Goal: Task Accomplishment & Management: Manage account settings

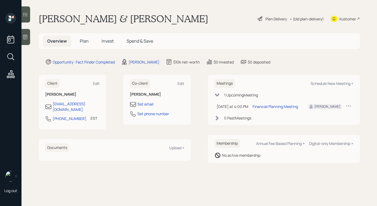
click at [271, 17] on div "Plan Delivery" at bounding box center [275, 19] width 21 height 6
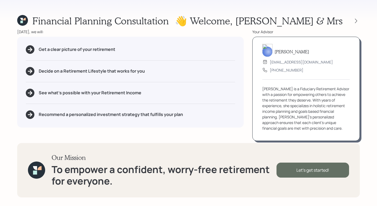
click at [280, 169] on div "Let's get started!" at bounding box center [312, 170] width 72 height 15
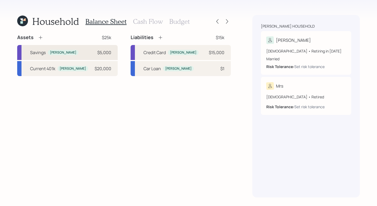
click at [74, 53] on div "Savings [PERSON_NAME] $5,000" at bounding box center [67, 52] width 100 height 15
select select "cash"
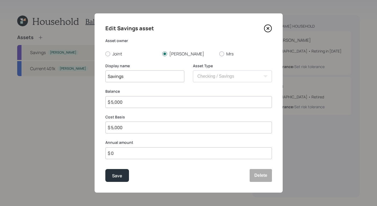
click at [267, 30] on icon at bounding box center [268, 28] width 8 height 8
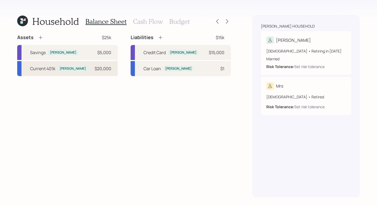
click at [57, 63] on div "Current 401k [PERSON_NAME] $20,000" at bounding box center [67, 68] width 100 height 15
select select "company_sponsored"
select select "balanced"
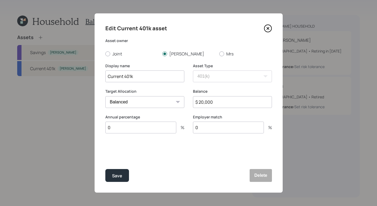
click at [268, 30] on icon at bounding box center [268, 28] width 8 height 8
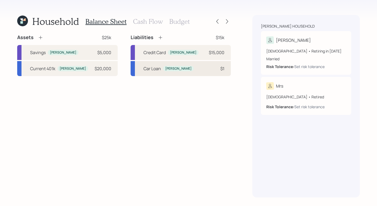
click at [162, 66] on div "Car Loan [PERSON_NAME]" at bounding box center [168, 69] width 50 height 6
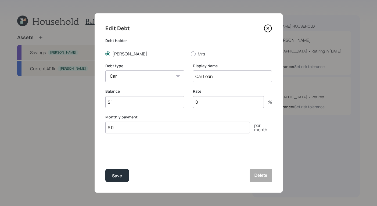
click at [267, 26] on icon at bounding box center [268, 28] width 8 height 8
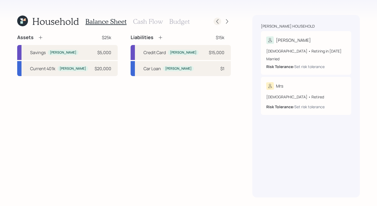
click at [219, 23] on icon at bounding box center [216, 21] width 5 height 5
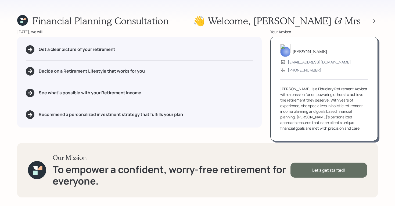
click at [319, 173] on div "Let's get started!" at bounding box center [328, 170] width 77 height 15
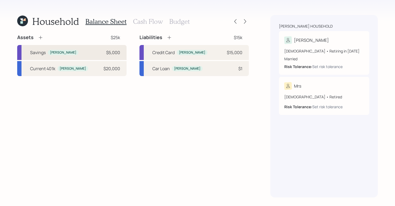
click at [45, 53] on div "Savings" at bounding box center [38, 52] width 16 height 6
select select "cash"
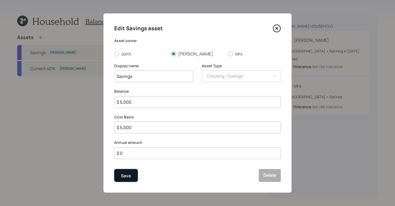
click at [126, 178] on div "Save" at bounding box center [126, 176] width 10 height 7
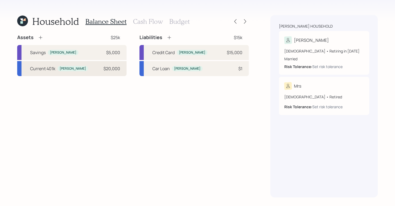
click at [47, 70] on div "Current 401k" at bounding box center [42, 69] width 25 height 6
select select "company_sponsored"
select select "balanced"
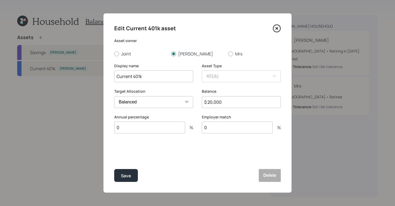
click at [155, 126] on input "0" at bounding box center [149, 128] width 71 height 12
type input "2"
type input "100"
click at [241, 113] on div "Balance $ 20,000" at bounding box center [241, 102] width 79 height 26
click at [183, 139] on div "Annual percentage 100 %" at bounding box center [153, 128] width 79 height 26
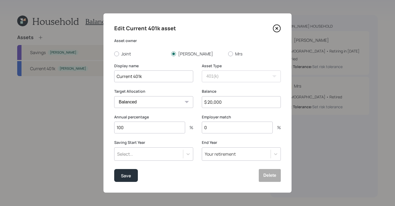
click at [222, 128] on input "0" at bounding box center [237, 128] width 71 height 12
type input "0"
click at [126, 176] on div "Save" at bounding box center [126, 176] width 10 height 7
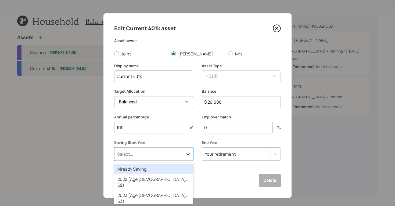
click at [189, 153] on div at bounding box center [188, 155] width 10 height 10
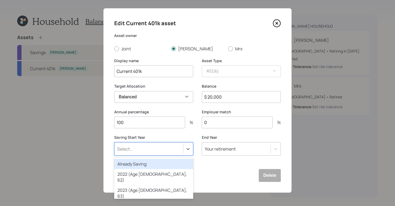
click at [157, 166] on div "Already Saving" at bounding box center [153, 164] width 79 height 10
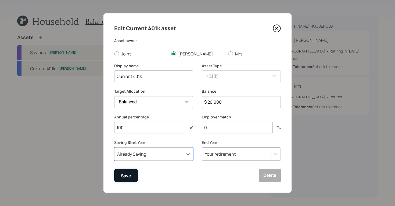
click at [134, 174] on button "Save" at bounding box center [126, 175] width 24 height 13
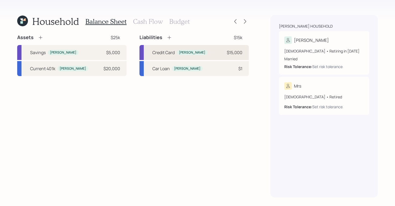
click at [187, 51] on div "[PERSON_NAME]" at bounding box center [192, 52] width 26 height 5
select select "credit_card"
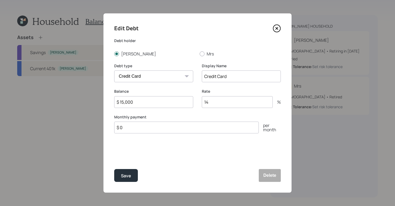
click at [221, 103] on input "14" at bounding box center [237, 102] width 71 height 12
click at [180, 128] on input "$ 0" at bounding box center [186, 128] width 144 height 12
type input "$ 1,000"
click at [125, 179] on div "Save" at bounding box center [126, 176] width 10 height 7
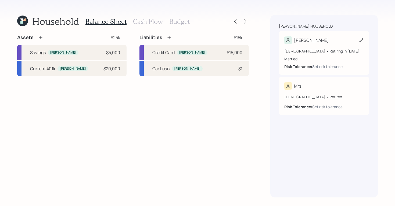
click at [306, 42] on div "[PERSON_NAME]" at bounding box center [311, 40] width 35 height 6
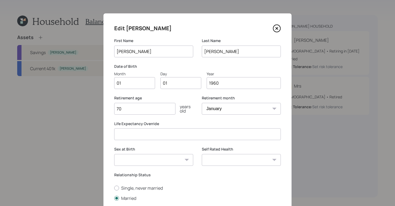
click at [139, 81] on input "01" at bounding box center [134, 83] width 41 height 12
type input "0"
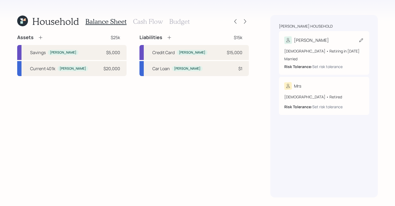
click at [295, 51] on div "[DEMOGRAPHIC_DATA] • Retiring in [DATE]" at bounding box center [323, 51] width 79 height 6
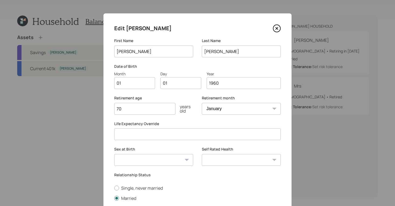
click at [182, 86] on input "01" at bounding box center [180, 83] width 41 height 12
type input "0"
type input "15"
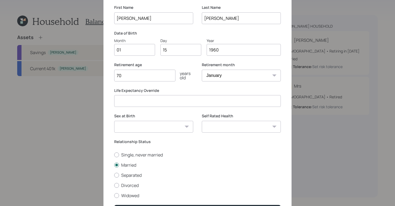
scroll to position [68, 0]
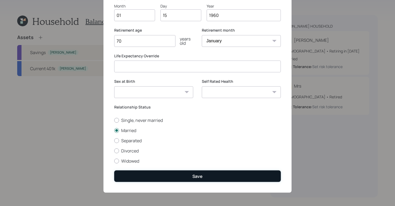
click at [202, 173] on button "Save" at bounding box center [197, 177] width 166 height 12
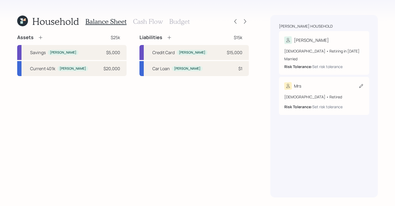
click at [308, 86] on div "Mrs" at bounding box center [323, 86] width 79 height 8
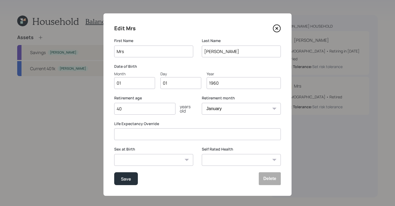
click at [151, 54] on input "Mrs" at bounding box center [153, 52] width 79 height 12
type input "M"
type input "[PERSON_NAME]"
click at [126, 90] on div "Edit Mrs First Name [PERSON_NAME] Last Name [PERSON_NAME] Date of Birth Month 0…" at bounding box center [197, 104] width 188 height 183
click at [128, 86] on input "01" at bounding box center [134, 83] width 41 height 12
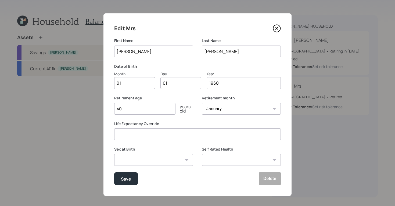
click at [178, 84] on input "01" at bounding box center [180, 83] width 41 height 12
type input "0"
type input "15"
click at [150, 110] on input "40" at bounding box center [144, 109] width 61 height 12
click at [124, 183] on button "Save" at bounding box center [126, 179] width 24 height 13
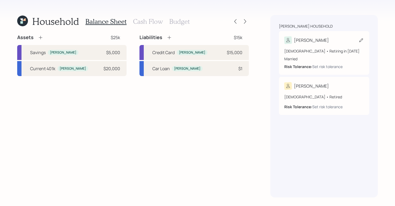
click at [296, 57] on div "Married" at bounding box center [323, 59] width 79 height 6
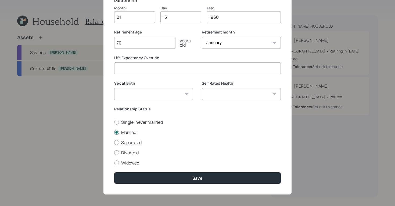
scroll to position [68, 0]
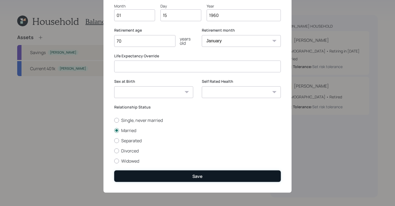
click at [174, 179] on button "Save" at bounding box center [197, 177] width 166 height 12
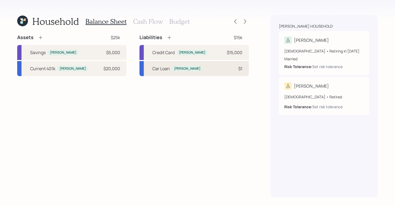
click at [168, 71] on div "Car Loan" at bounding box center [160, 69] width 17 height 6
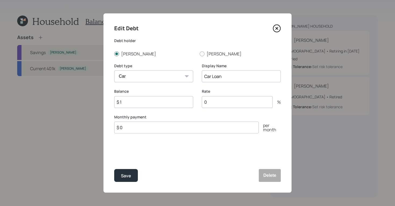
click at [141, 102] on input "$ 1" at bounding box center [153, 102] width 79 height 12
type input "$ 15,000"
click at [219, 105] on input "0" at bounding box center [237, 102] width 71 height 12
type input "5"
click at [152, 130] on input "$ 0" at bounding box center [186, 128] width 144 height 12
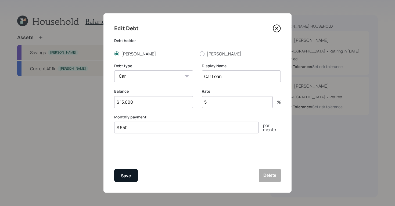
type input "$ 650"
click at [119, 177] on button "Save" at bounding box center [126, 175] width 24 height 13
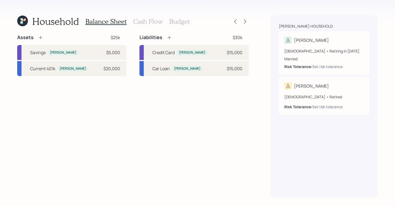
click at [167, 37] on icon at bounding box center [168, 37] width 5 height 5
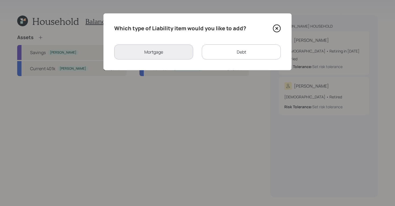
click at [236, 51] on div "Debt" at bounding box center [241, 52] width 79 height 15
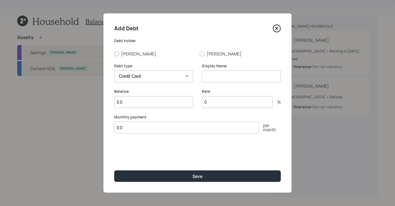
click at [133, 83] on div "Debt type Car Credit Card Medical Student Other" at bounding box center [153, 76] width 79 height 26
click at [133, 80] on select "Car Credit Card Medical Student Other" at bounding box center [153, 77] width 79 height 12
select select "car"
click at [114, 71] on select "Car Credit Card Medical Student Other" at bounding box center [153, 77] width 79 height 12
click at [203, 53] on div at bounding box center [201, 54] width 5 height 5
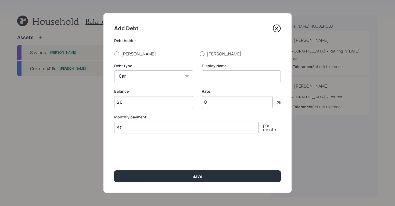
click at [199, 54] on input "[PERSON_NAME]" at bounding box center [199, 54] width 0 height 0
radio input "true"
click at [238, 78] on input at bounding box center [241, 77] width 79 height 12
type input "[PERSON_NAME] Car Loan"
click at [158, 105] on input "$ 0" at bounding box center [153, 102] width 79 height 12
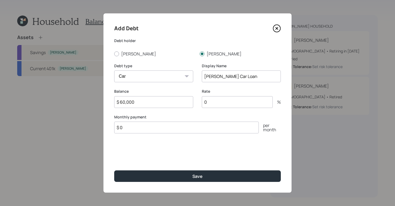
type input "$ 60,000"
click at [228, 103] on input "0" at bounding box center [237, 102] width 71 height 12
type input "8"
click at [210, 123] on input "$ 0" at bounding box center [186, 128] width 144 height 12
click at [210, 126] on input "$ 0" at bounding box center [186, 128] width 144 height 12
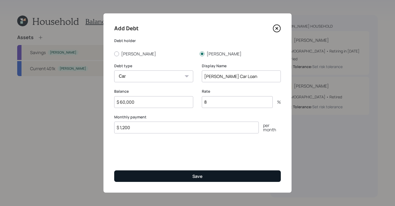
type input "$ 1,200"
click at [206, 178] on button "Save" at bounding box center [197, 177] width 166 height 12
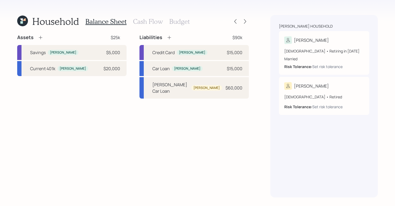
click at [39, 38] on icon at bounding box center [40, 37] width 5 height 5
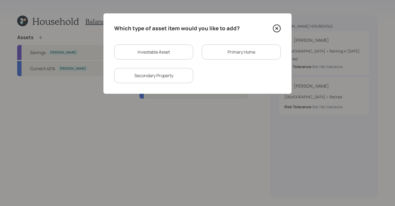
click at [230, 52] on div "Primary Home" at bounding box center [241, 52] width 79 height 15
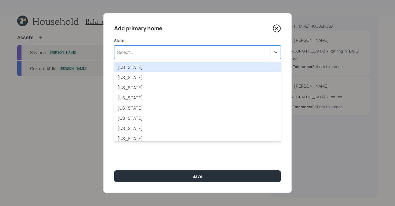
click at [276, 52] on icon at bounding box center [275, 52] width 5 height 5
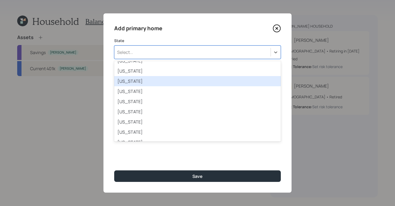
scroll to position [158, 0]
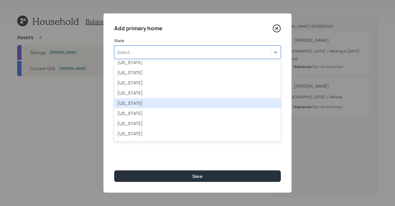
click at [156, 106] on div "[US_STATE]" at bounding box center [197, 103] width 166 height 10
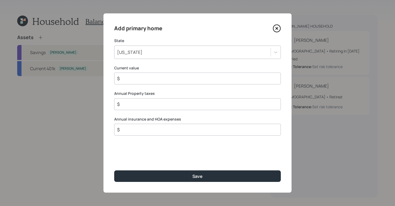
click at [132, 76] on input "$" at bounding box center [195, 78] width 157 height 6
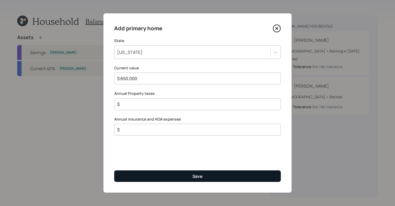
type input "$ 650,000"
click at [174, 177] on button "Save" at bounding box center [197, 177] width 166 height 12
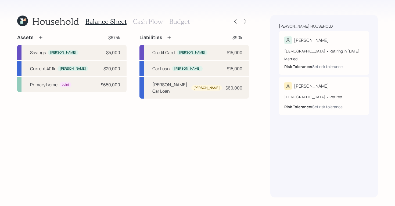
click at [169, 37] on icon at bounding box center [168, 37] width 5 height 5
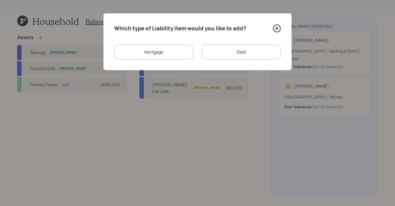
click at [162, 54] on div "Mortgage" at bounding box center [153, 52] width 79 height 15
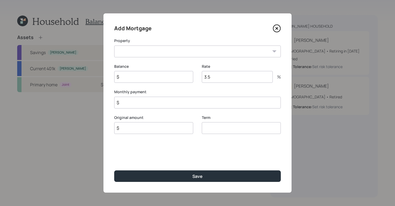
click at [177, 51] on select "MD Primary home" at bounding box center [197, 52] width 166 height 12
select select "e8f14b04-8655-4e17-9749-8776b9ffe5f0"
click at [114, 46] on select "MD Primary home" at bounding box center [197, 52] width 166 height 12
click at [142, 76] on input "$" at bounding box center [153, 77] width 79 height 12
type input "$ 300,000"
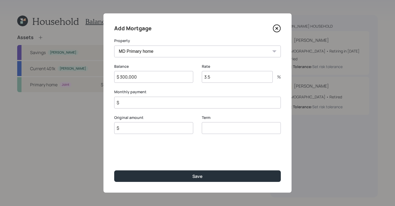
click at [214, 80] on input "3.5" at bounding box center [237, 77] width 71 height 12
type input "3"
type input "2.5"
click at [141, 104] on input "$" at bounding box center [197, 103] width 166 height 12
type input "$ 3,800"
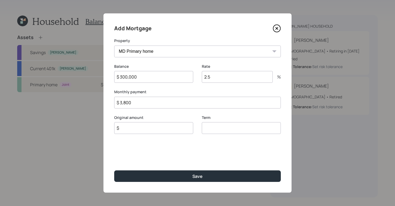
click at [169, 126] on input "$" at bounding box center [153, 128] width 79 height 12
type input "$ 500,000"
click at [212, 132] on input "number" at bounding box center [241, 128] width 79 height 12
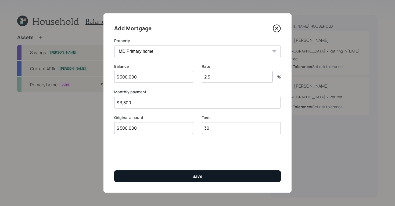
type input "30"
click at [211, 180] on button "Save" at bounding box center [197, 177] width 166 height 12
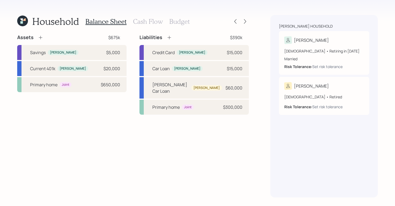
click at [141, 23] on h3 "Cash Flow" at bounding box center [148, 22] width 30 height 8
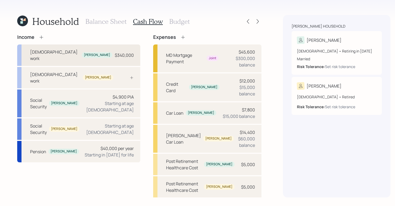
click at [90, 56] on div "[DEMOGRAPHIC_DATA] work [PERSON_NAME] $340,000" at bounding box center [78, 55] width 123 height 21
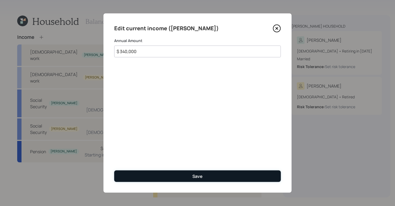
click at [199, 180] on button "Save" at bounding box center [197, 177] width 166 height 12
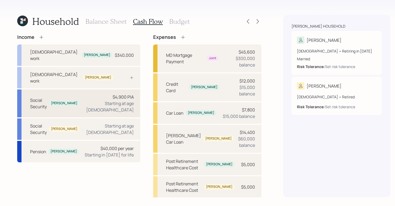
click at [82, 90] on div "Social Security [PERSON_NAME] $4,900 PIA Starting at age [DEMOGRAPHIC_DATA]" at bounding box center [78, 104] width 123 height 28
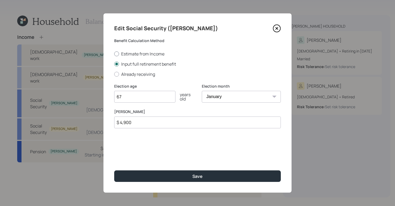
type input "6"
type input "70"
click at [145, 121] on input "$ 4,900" at bounding box center [197, 123] width 166 height 12
type input "$"
click at [136, 90] on div "Election age [DEMOGRAPHIC_DATA] years old" at bounding box center [153, 93] width 79 height 19
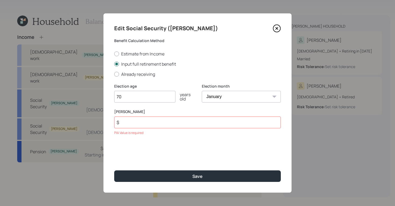
click at [136, 97] on input "70" at bounding box center [144, 97] width 61 height 12
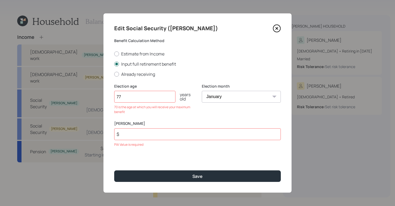
type input "7"
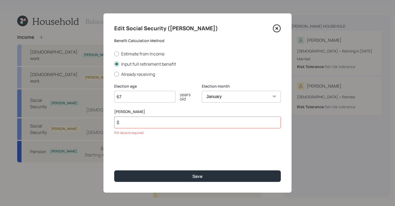
type input "67"
click at [151, 124] on input "$" at bounding box center [197, 123] width 166 height 12
type input "$ 4,900"
click at [266, 93] on select "January February March April May June July August September October November De…" at bounding box center [241, 97] width 79 height 12
click at [149, 95] on input "67" at bounding box center [144, 97] width 61 height 12
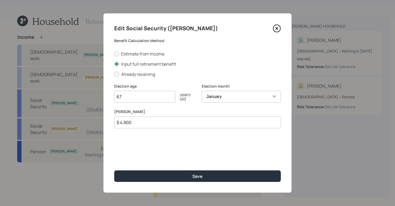
type input "6"
type input "70"
click at [201, 140] on div "Edit Social Security ([PERSON_NAME]) Benefit Calculation Method Estimate from I…" at bounding box center [197, 103] width 188 height 180
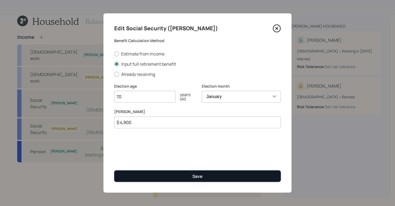
click at [188, 179] on button "Save" at bounding box center [197, 177] width 166 height 12
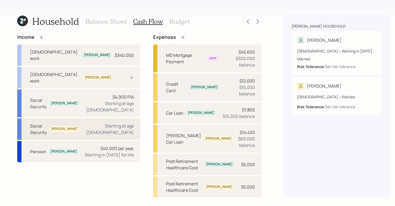
click at [82, 119] on div "Social Security [PERSON_NAME] Starting at age [DEMOGRAPHIC_DATA]" at bounding box center [78, 129] width 123 height 21
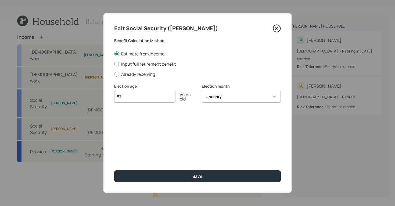
click at [117, 65] on div at bounding box center [116, 64] width 5 height 5
click at [114, 64] on input "Input full retirement benefit" at bounding box center [114, 64] width 0 height 0
radio input "true"
click at [117, 53] on div at bounding box center [116, 54] width 5 height 5
click at [114, 54] on input "Estimate from Income" at bounding box center [114, 54] width 0 height 0
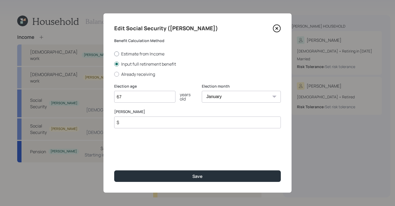
radio input "true"
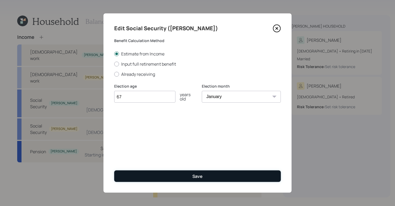
click at [192, 178] on button "Save" at bounding box center [197, 177] width 166 height 12
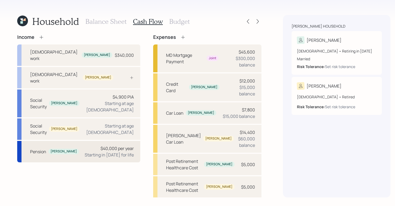
click at [55, 141] on div "Pension [PERSON_NAME] $40,000 per year Starting in [DATE] for life" at bounding box center [78, 151] width 123 height 21
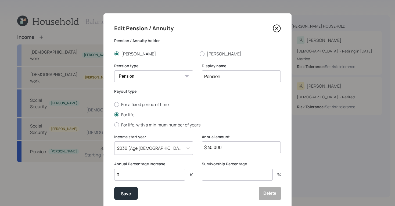
scroll to position [18, 0]
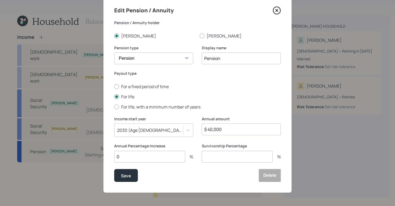
click at [150, 157] on input "0" at bounding box center [149, 157] width 71 height 12
click at [128, 178] on div "Save" at bounding box center [126, 175] width 10 height 7
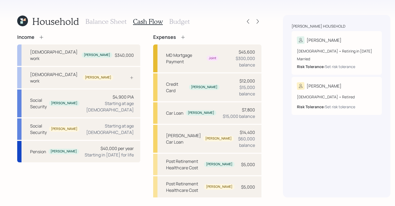
click at [180, 37] on icon at bounding box center [182, 37] width 5 height 5
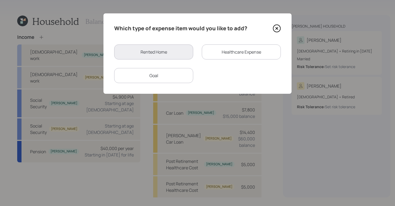
click at [172, 78] on div "Goal" at bounding box center [153, 75] width 79 height 15
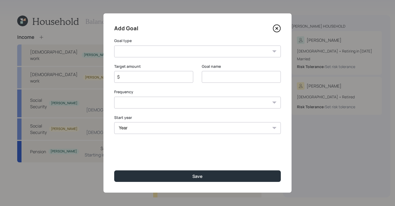
click at [188, 54] on select "Create an emergency fund Donate to charity Purchase a home Make a purchase Supp…" at bounding box center [197, 52] width 166 height 12
select select "support_dependent"
click at [114, 46] on select "Create an emergency fund Donate to charity Purchase a home Make a purchase Supp…" at bounding box center [197, 52] width 166 height 12
type input "Support a dependent"
click at [165, 77] on input "$" at bounding box center [152, 77] width 70 height 6
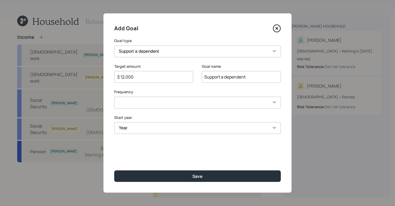
type input "$ 12,000"
click at [188, 101] on select "One time Every 1 year Every 2 years Every 3 years Every 4 years Every 5 years E…" at bounding box center [197, 103] width 166 height 12
select select "1"
click at [114, 97] on select "One time Every 1 year Every 2 years Every 3 years Every 4 years Every 5 years E…" at bounding box center [197, 103] width 166 height 12
click at [168, 123] on select "Year [DATE] 2026 2027 2028 2029 2030 2031 2032 2033 2034 2035 2036 2037 2038 20…" at bounding box center [153, 128] width 79 height 12
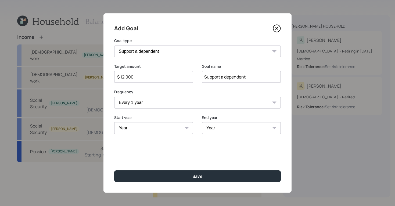
click at [114, 122] on select "Year [DATE] 2026 2027 2028 2029 2030 2031 2032 2033 2034 2035 2036 2037 2038 20…" at bounding box center [153, 128] width 79 height 12
click at [162, 129] on select "Year [DATE] 2026 2027 2028 2029 2030 2031 2032 2033 2034 2035 2036 2037 2038 20…" at bounding box center [153, 128] width 79 height 12
select select "2025"
click at [114, 122] on select "Year [DATE] 2026 2027 2028 2029 2030 2031 2032 2033 2034 2035 2036 2037 2038 20…" at bounding box center [153, 128] width 79 height 12
click at [230, 126] on select "Year [DATE] 2026 2027 2028 2029 2030 2031 2032 2033 2034 2035 2036 2037 2038 20…" at bounding box center [241, 128] width 79 height 12
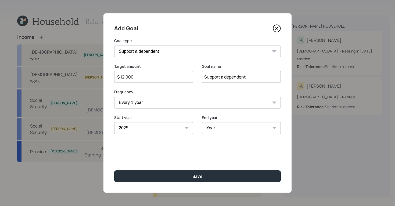
select select "2029"
click at [202, 122] on select "Year [DATE] 2026 2027 2028 2029 2030 2031 2032 2033 2034 2035 2036 2037 2038 20…" at bounding box center [241, 128] width 79 height 12
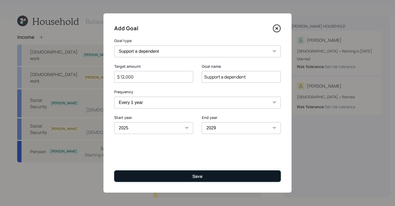
click at [211, 178] on button "Save" at bounding box center [197, 177] width 166 height 12
type input "$"
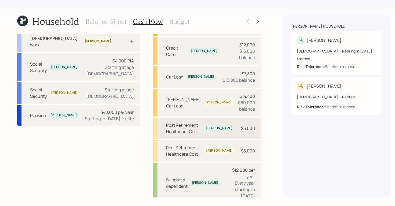
scroll to position [48, 0]
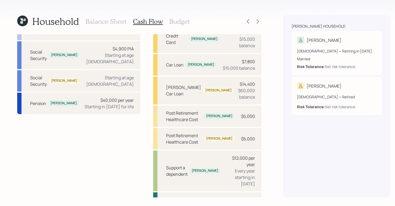
click at [181, 21] on h3 "Budget" at bounding box center [179, 22] width 20 height 8
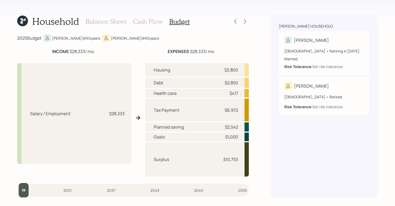
click at [151, 17] on div "Balance Sheet Cash Flow Budget" at bounding box center [137, 21] width 104 height 13
click at [151, 20] on h3 "Cash Flow" at bounding box center [148, 22] width 30 height 8
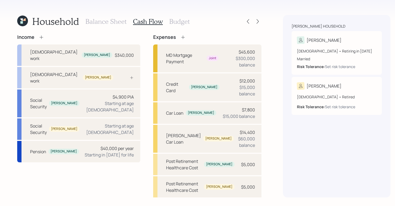
click at [179, 24] on h3 "Budget" at bounding box center [179, 22] width 20 height 8
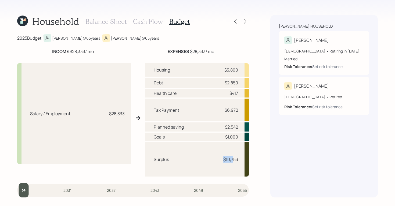
drag, startPoint x: 223, startPoint y: 160, endPoint x: 232, endPoint y: 160, distance: 8.6
click at [232, 160] on div "$10,753" at bounding box center [230, 160] width 15 height 6
click at [257, 171] on div "Household Balance Sheet Cash Flow Budget 2025 Budget [PERSON_NAME] @ 65 years […" at bounding box center [197, 103] width 395 height 206
click at [148, 22] on h3 "Cash Flow" at bounding box center [148, 22] width 30 height 8
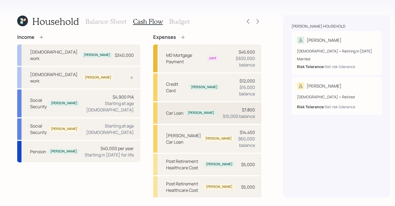
scroll to position [48, 0]
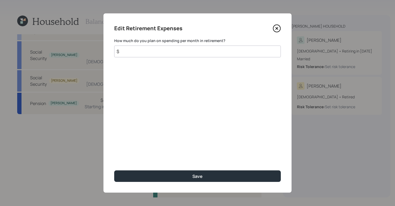
click at [200, 54] on input "$" at bounding box center [197, 52] width 166 height 12
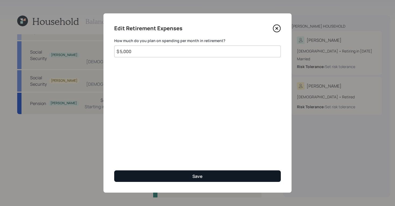
type input "$ 5,000"
click at [194, 178] on div "Save" at bounding box center [197, 177] width 10 height 6
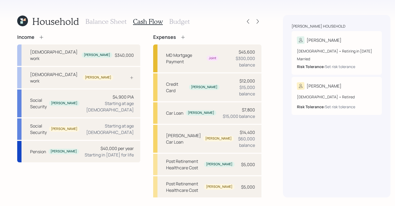
click at [178, 20] on h3 "Budget" at bounding box center [179, 22] width 20 height 8
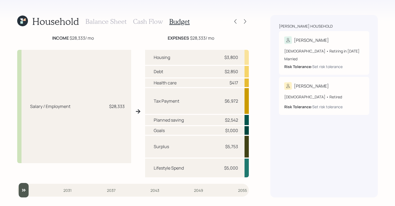
scroll to position [13, 0]
click at [246, 21] on icon at bounding box center [244, 21] width 5 height 5
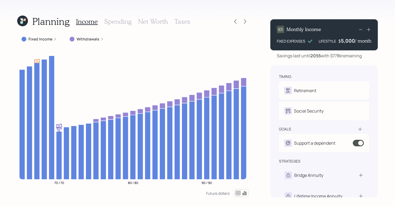
click at [53, 40] on icon at bounding box center [54, 39] width 3 height 3
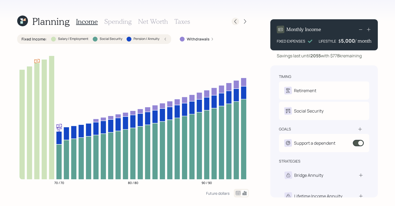
click at [235, 20] on icon at bounding box center [234, 21] width 5 height 5
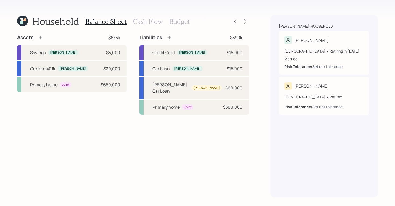
click at [148, 24] on h3 "Cash Flow" at bounding box center [148, 22] width 30 height 8
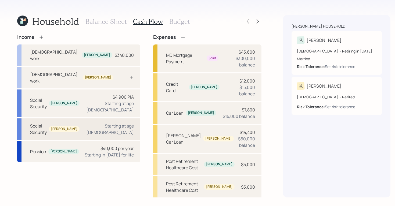
click at [94, 123] on div "Starting at age [DEMOGRAPHIC_DATA]" at bounding box center [109, 129] width 50 height 13
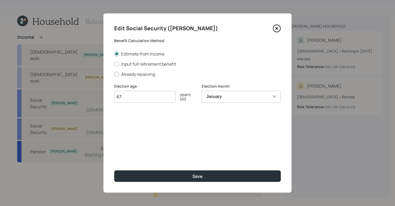
type input "6"
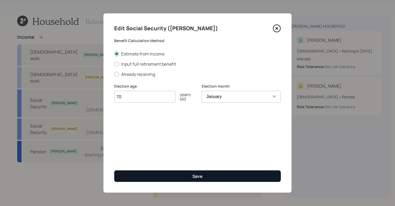
type input "70"
click at [194, 176] on div "Save" at bounding box center [197, 177] width 10 height 6
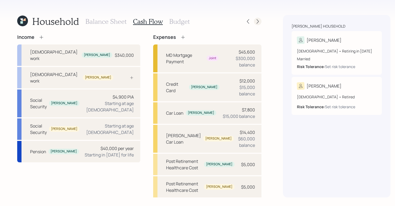
click at [255, 21] on icon at bounding box center [257, 21] width 5 height 5
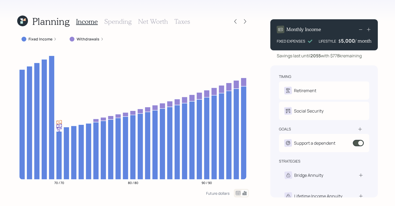
click at [102, 38] on icon at bounding box center [101, 39] width 3 height 3
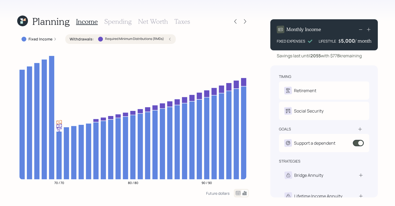
click at [343, 40] on div "5,000" at bounding box center [348, 41] width 14 height 6
click at [327, 32] on div "Monthly Income" at bounding box center [324, 30] width 94 height 8
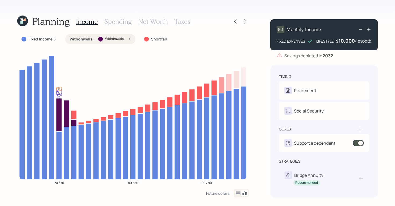
click at [376, 53] on div "Planning Income Spending Net Worth Taxes Fixed Income Withdrawals : Withdrawals…" at bounding box center [197, 103] width 395 height 206
click at [343, 43] on div "10,000" at bounding box center [346, 41] width 16 height 6
click at [344, 41] on div "10000" at bounding box center [347, 41] width 15 height 6
click at [376, 55] on div "Planning Income Spending Net Worth Taxes Fixed Income Withdrawals : Withdrawals…" at bounding box center [197, 103] width 395 height 206
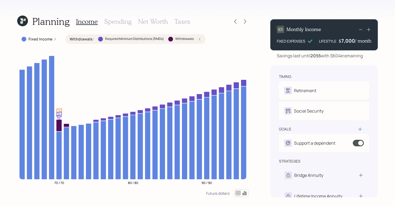
click at [343, 41] on div "7,000" at bounding box center [348, 41] width 14 height 6
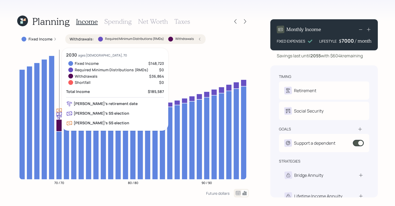
click at [59, 125] on icon at bounding box center [59, 126] width 6 height 12
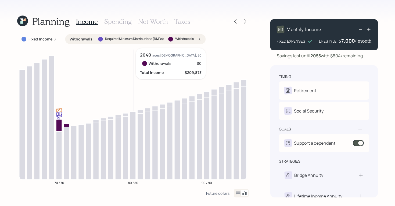
click at [166, 58] on icon "70 / 70 80 / 80 90 / 90" at bounding box center [132, 118] width 231 height 141
click at [202, 40] on div "Withdrawals : Required Minimum Distributions (RMDs) Withdrawals" at bounding box center [135, 39] width 140 height 10
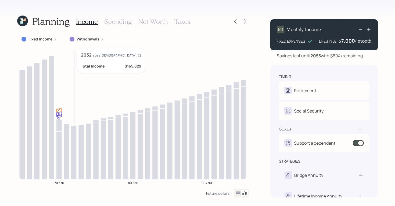
click at [71, 128] on icon at bounding box center [74, 153] width 6 height 54
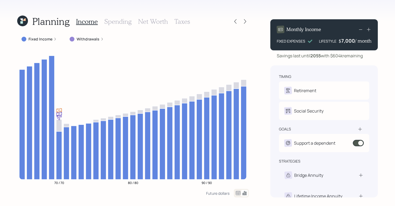
click at [100, 39] on icon at bounding box center [101, 39] width 3 height 3
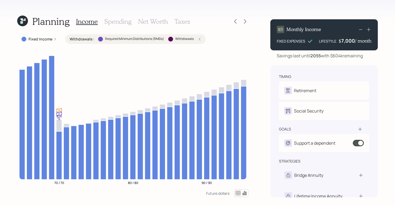
click at [100, 39] on div at bounding box center [100, 39] width 5 height 5
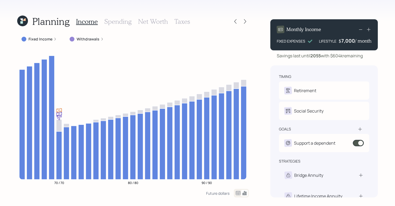
click at [100, 39] on icon at bounding box center [101, 39] width 3 height 3
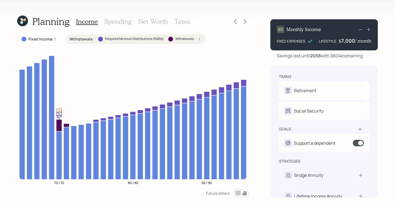
click at [190, 34] on div "Planning Income Spending Net Worth Taxes Fixed Income Withdrawals : Required Mi…" at bounding box center [132, 106] width 231 height 183
click at [201, 39] on icon at bounding box center [199, 39] width 3 height 3
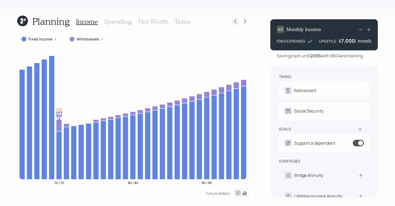
click at [234, 22] on icon at bounding box center [234, 21] width 5 height 5
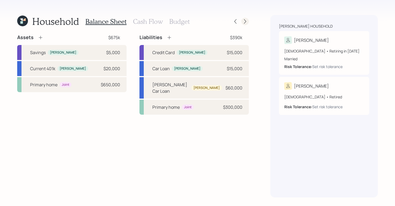
click at [246, 20] on icon at bounding box center [244, 21] width 5 height 5
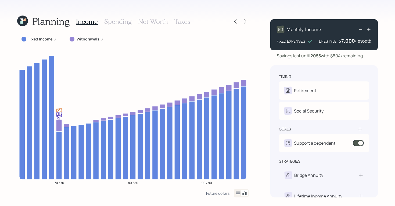
click at [182, 23] on h3 "Taxes" at bounding box center [182, 22] width 16 height 8
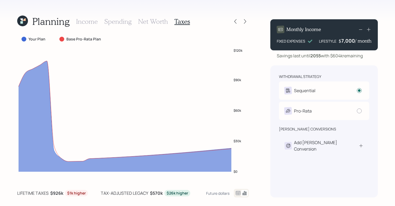
click at [43, 196] on div "lifetime taxes" at bounding box center [32, 193] width 31 height 6
click at [240, 194] on icon at bounding box center [238, 193] width 5 height 4
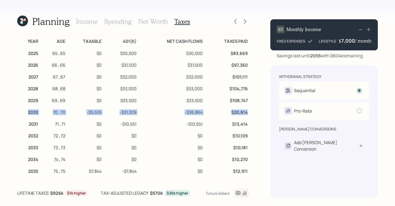
drag, startPoint x: 29, startPoint y: 112, endPoint x: 248, endPoint y: 111, distance: 218.8
click at [248, 111] on tr "2030 70 , 70 -$5,555 -$31,309 -$36,864 $20,814" at bounding box center [132, 112] width 231 height 12
click at [272, 158] on div "withdrawal strategy Sequential Withdraw from accounts in order: Taxable → Tax-D…" at bounding box center [323, 132] width 107 height 132
click at [92, 22] on h3 "Income" at bounding box center [87, 22] width 22 height 8
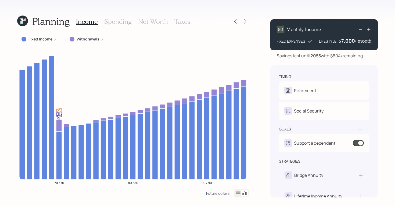
click at [149, 23] on h3 "Net Worth" at bounding box center [153, 22] width 30 height 8
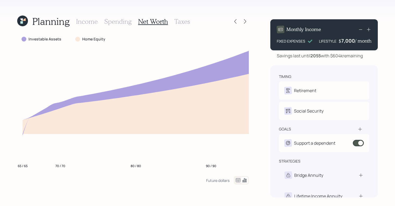
click at [238, 181] on icon at bounding box center [238, 180] width 6 height 6
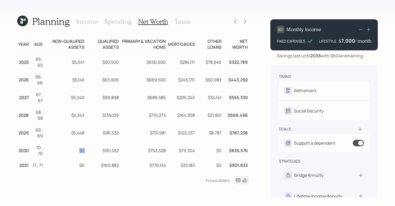
drag, startPoint x: 75, startPoint y: 149, endPoint x: 88, endPoint y: 151, distance: 13.9
click at [88, 151] on tr "2030 70 , 70 $0 $161,352 $753,528 $79,304 $0 $835,576" at bounding box center [132, 150] width 231 height 18
click at [85, 189] on div "Year Age Non-qualified assets Qualified assets Primary & vacation home Mortgage…" at bounding box center [132, 115] width 231 height 163
click at [246, 179] on icon at bounding box center [244, 180] width 6 height 6
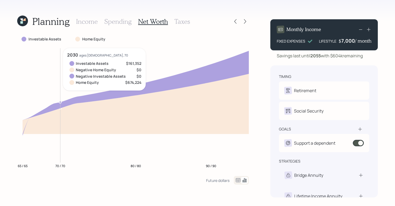
click at [62, 104] on icon at bounding box center [136, 85] width 226 height 69
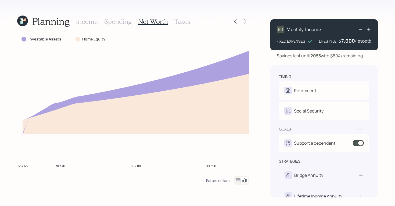
click at [92, 21] on h3 "Income" at bounding box center [87, 22] width 22 height 8
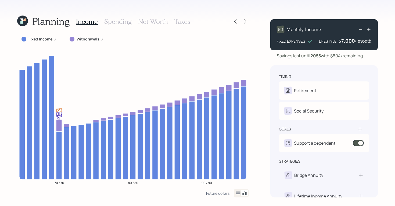
click at [344, 41] on div "7,000" at bounding box center [348, 41] width 14 height 6
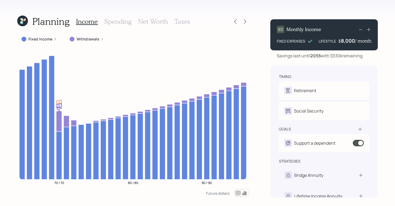
click at [271, 14] on div "Planning Income Spending Net Worth Taxes Fixed Income Withdrawals 70 / 70 80 / …" at bounding box center [197, 103] width 395 height 206
click at [239, 192] on icon at bounding box center [238, 193] width 6 height 6
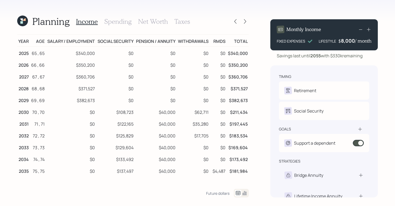
click at [150, 25] on h3 "Net Worth" at bounding box center [153, 22] width 30 height 8
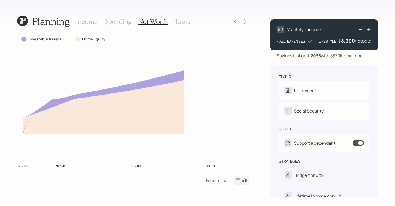
click at [188, 20] on h3 "Taxes" at bounding box center [182, 22] width 16 height 8
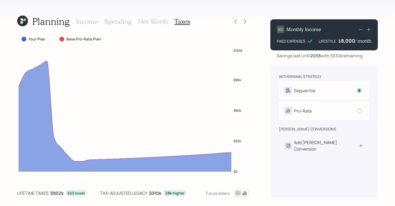
click at [120, 26] on div "Income Spending Net Worth Taxes" at bounding box center [133, 21] width 114 height 13
click at [239, 195] on icon at bounding box center [238, 193] width 5 height 4
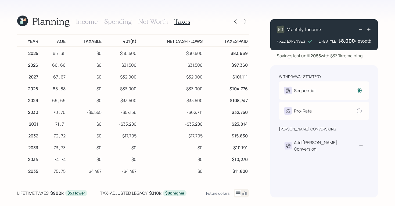
click at [90, 20] on h3 "Income" at bounding box center [87, 22] width 22 height 8
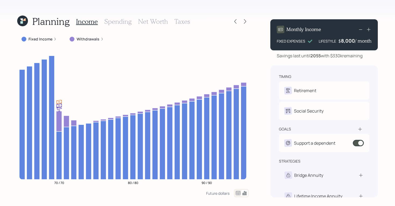
click at [119, 21] on h3 "Spending" at bounding box center [117, 22] width 27 height 8
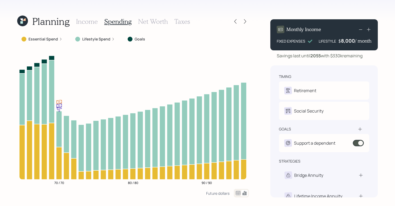
click at [238, 194] on icon at bounding box center [238, 193] width 5 height 4
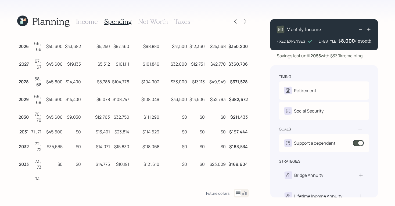
scroll to position [33, 0]
click at [88, 23] on h3 "Income" at bounding box center [87, 22] width 22 height 8
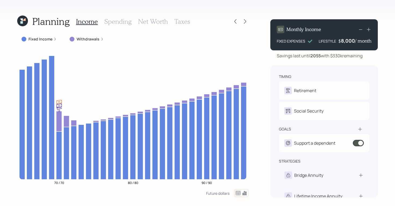
click at [118, 22] on h3 "Spending" at bounding box center [117, 22] width 27 height 8
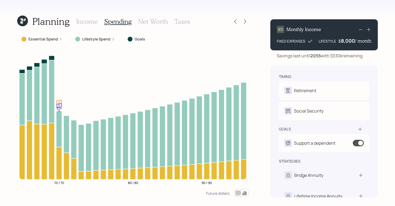
click at [237, 195] on icon at bounding box center [238, 193] width 6 height 6
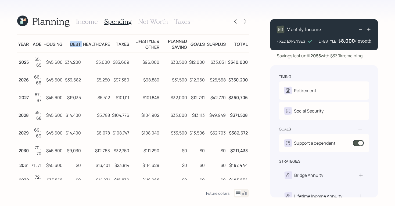
drag, startPoint x: 69, startPoint y: 44, endPoint x: 82, endPoint y: 46, distance: 13.3
click at [82, 46] on tr "Year Age Housing Debt Healthcare Taxes Lifestyle & Other Planned Saving Goals S…" at bounding box center [132, 44] width 231 height 18
click at [81, 57] on td "$34,200" at bounding box center [73, 62] width 18 height 18
drag, startPoint x: 43, startPoint y: 45, endPoint x: 65, endPoint y: 46, distance: 21.8
click at [65, 46] on tr "Year Age Housing Debt Healthcare Taxes Lifestyle & Other Planned Saving Goals S…" at bounding box center [132, 44] width 231 height 18
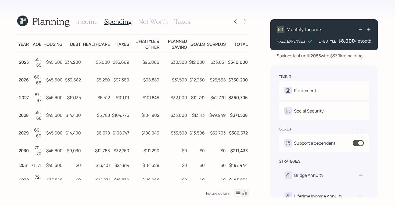
click at [73, 47] on td "Debt" at bounding box center [73, 44] width 18 height 18
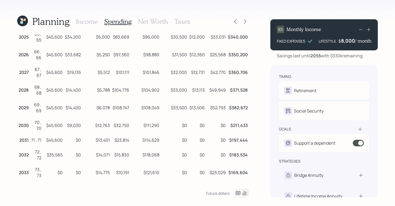
scroll to position [27, 0]
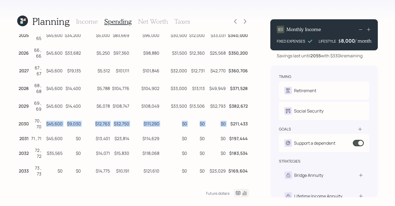
drag, startPoint x: 45, startPoint y: 125, endPoint x: 246, endPoint y: 121, distance: 201.9
click at [246, 121] on tr "2030 70 , 70 $45,600 $9,030 $12,763 $32,750 $111,290 $0 $0 $0 $211,433" at bounding box center [132, 123] width 231 height 18
click at [70, 137] on td "$0" at bounding box center [73, 138] width 18 height 12
drag, startPoint x: 76, startPoint y: 142, endPoint x: 80, endPoint y: 142, distance: 4.0
click at [80, 142] on td "$0" at bounding box center [73, 138] width 18 height 12
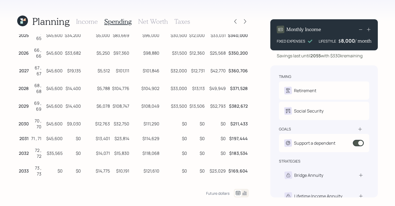
click at [85, 143] on td "$13,401" at bounding box center [96, 138] width 29 height 12
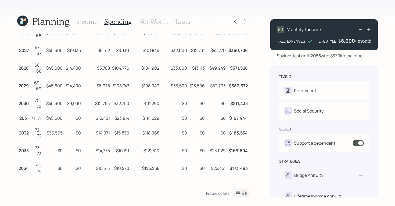
scroll to position [48, 0]
click at [87, 21] on h3 "Income" at bounding box center [87, 22] width 22 height 8
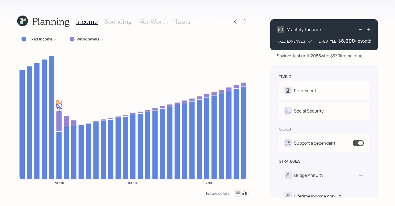
click at [120, 22] on h3 "Spending" at bounding box center [117, 22] width 27 height 8
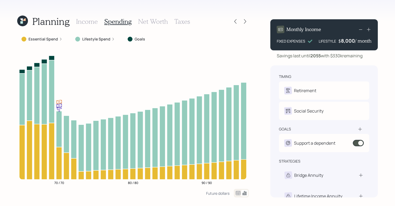
click at [156, 22] on h3 "Net Worth" at bounding box center [153, 22] width 30 height 8
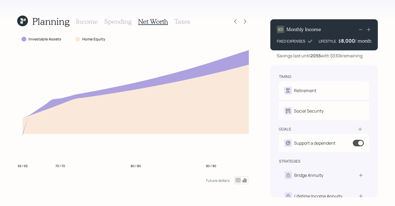
click at [115, 23] on h3 "Spending" at bounding box center [117, 22] width 27 height 8
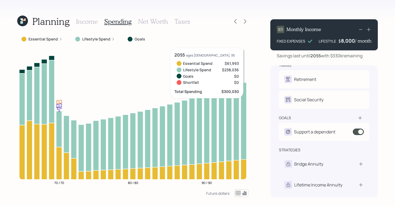
scroll to position [11, 0]
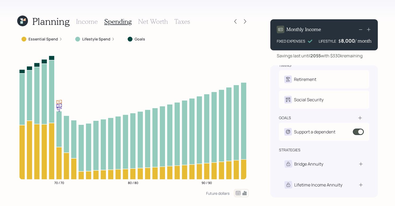
click at [83, 23] on h3 "Income" at bounding box center [87, 22] width 22 height 8
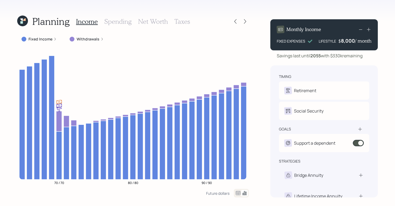
click at [359, 130] on icon at bounding box center [359, 129] width 3 height 3
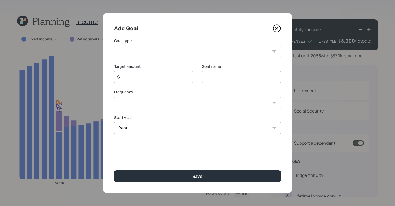
click at [272, 51] on div "Create an emergency fund Donate to charity Purchase a home Make a purchase Supp…" at bounding box center [197, 52] width 166 height 12
click at [279, 54] on select "Create an emergency fund Donate to charity Purchase a home Make a purchase Supp…" at bounding box center [197, 52] width 166 height 12
select select "vacation"
click at [114, 46] on select "Create an emergency fund Donate to charity Purchase a home Make a purchase Supp…" at bounding box center [197, 52] width 166 height 12
type input "Plan for travel"
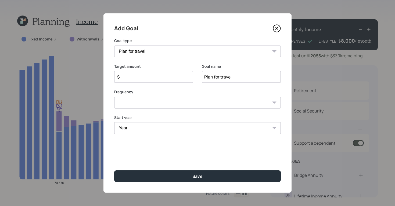
click at [154, 76] on input "$" at bounding box center [152, 77] width 70 height 6
type input "$ 7,000"
click at [144, 104] on select "One time Every 1 year Every 2 years Every 3 years Every 4 years Every 5 years E…" at bounding box center [197, 103] width 166 height 12
select select "1"
click at [114, 97] on select "One time Every 1 year Every 2 years Every 3 years Every 4 years Every 5 years E…" at bounding box center [197, 103] width 166 height 12
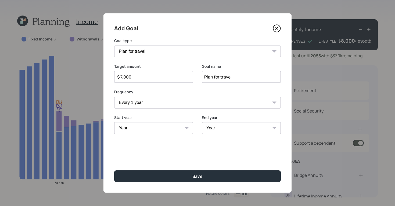
click at [187, 129] on div "Year [DATE] 2026 2027 2028 2029 2030 2031 2032 2033 2034 2035 2036 2037 2038 20…" at bounding box center [153, 128] width 79 height 12
click at [170, 126] on select "Year [DATE] 2026 2027 2028 2029 2030 2031 2032 2033 2034 2035 2036 2037 2038 20…" at bounding box center [153, 128] width 79 height 12
select select "2025"
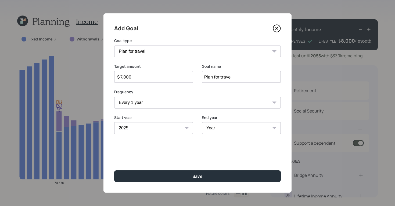
click at [114, 122] on select "Year [DATE] 2026 2027 2028 2029 2030 2031 2032 2033 2034 2035 2036 2037 2038 20…" at bounding box center [153, 128] width 79 height 12
click at [243, 131] on select "Year [DATE] 2026 2027 2028 2029 2030 2031 2032 2033 2034 2035 2036 2037 2038 20…" at bounding box center [241, 128] width 79 height 12
select select "2027"
click at [202, 122] on select "Year [DATE] 2026 2027 2028 2029 2030 2031 2032 2033 2034 2035 2036 2037 2038 20…" at bounding box center [241, 128] width 79 height 12
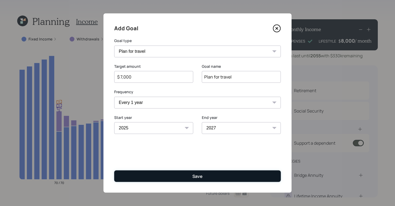
click at [199, 181] on button "Save" at bounding box center [197, 177] width 166 height 12
type input "$"
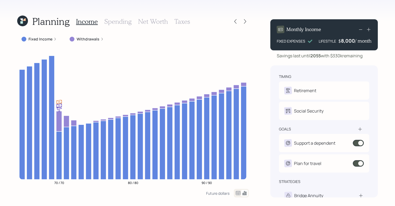
click at [261, 134] on div "Planning Income Spending Net Worth Taxes Fixed Income Withdrawals 70 / 70 80 / …" at bounding box center [197, 103] width 395 height 206
click at [121, 22] on h3 "Spending" at bounding box center [117, 22] width 27 height 8
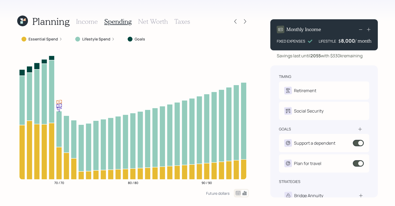
click at [87, 24] on h3 "Income" at bounding box center [87, 22] width 22 height 8
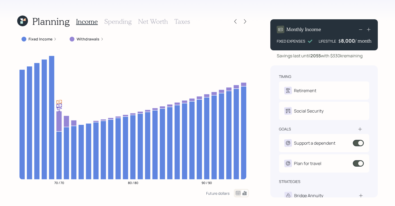
click at [123, 19] on h3 "Spending" at bounding box center [117, 22] width 27 height 8
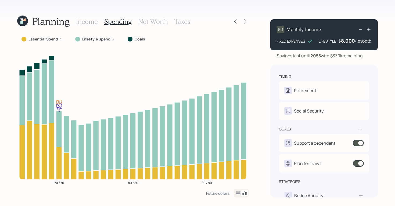
click at [83, 19] on h3 "Income" at bounding box center [87, 22] width 22 height 8
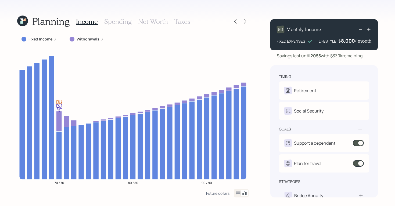
click at [119, 25] on h3 "Spending" at bounding box center [117, 22] width 27 height 8
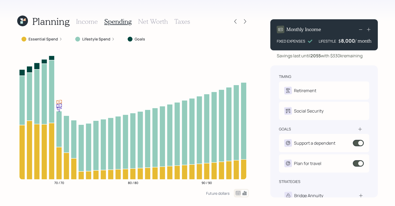
click at [180, 21] on h3 "Taxes" at bounding box center [182, 22] width 16 height 8
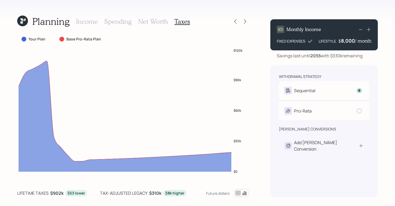
click at [86, 20] on h3 "Income" at bounding box center [87, 22] width 22 height 8
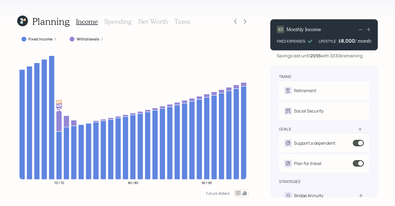
click at [45, 25] on h1 "Planning" at bounding box center [50, 22] width 37 height 12
click at [236, 19] on icon at bounding box center [234, 21] width 5 height 5
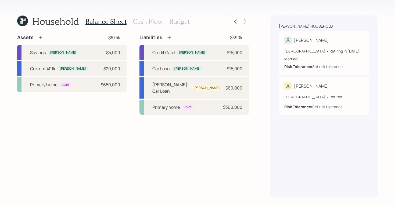
click at [149, 23] on h3 "Cash Flow" at bounding box center [148, 22] width 30 height 8
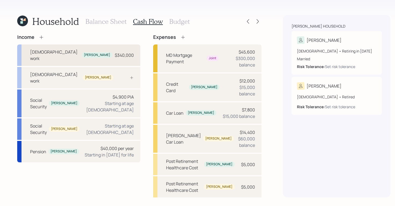
click at [97, 52] on div "[DEMOGRAPHIC_DATA] work [PERSON_NAME] $340,000" at bounding box center [78, 55] width 123 height 21
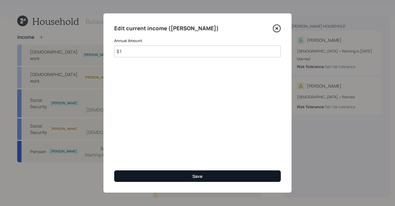
type input "$ 1"
click at [188, 175] on button "Save" at bounding box center [197, 177] width 166 height 12
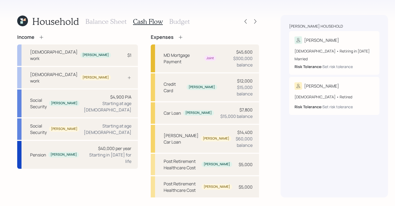
click at [43, 38] on icon at bounding box center [41, 37] width 5 height 5
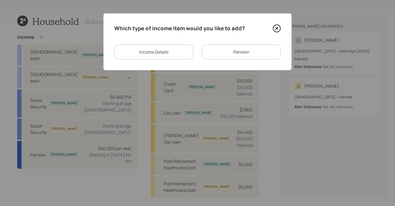
click at [162, 57] on div "Income Details" at bounding box center [153, 52] width 79 height 15
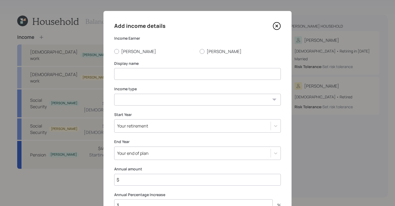
scroll to position [3, 0]
click at [117, 49] on div at bounding box center [116, 51] width 5 height 5
click at [114, 51] on input "[PERSON_NAME]" at bounding box center [114, 51] width 0 height 0
radio input "true"
click at [130, 72] on input at bounding box center [197, 74] width 166 height 12
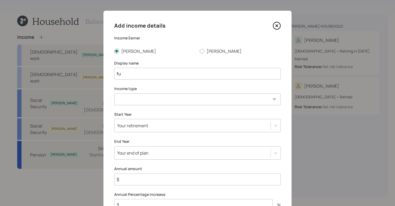
type input "f"
click at [201, 94] on select "[DEMOGRAPHIC_DATA] work [DEMOGRAPHIC_DATA] work Self employment Other" at bounding box center [197, 100] width 166 height 12
select select "self_employment"
click at [114, 94] on select "[DEMOGRAPHIC_DATA] work [DEMOGRAPHIC_DATA] work Self employment Other" at bounding box center [197, 100] width 166 height 12
click at [172, 73] on input at bounding box center [197, 74] width 166 height 12
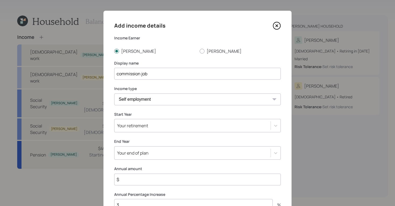
click at [190, 77] on input "commission job" at bounding box center [197, 74] width 166 height 12
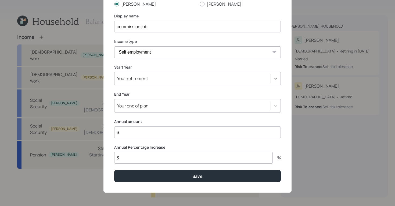
type input "commission job"
click at [275, 75] on div at bounding box center [276, 79] width 10 height 10
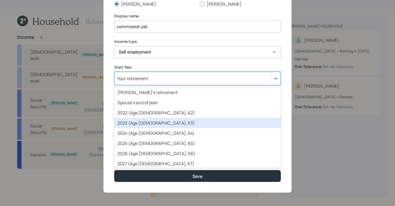
scroll to position [15, 0]
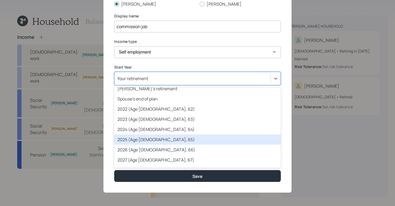
click at [222, 137] on div "2025 (Age [DEMOGRAPHIC_DATA], 65)" at bounding box center [197, 140] width 166 height 10
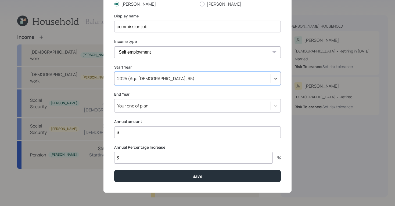
click at [276, 100] on div at bounding box center [275, 106] width 10 height 13
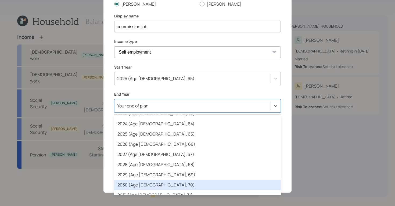
scroll to position [66, 0]
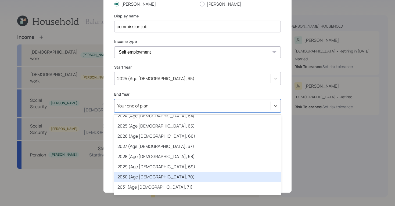
click at [207, 179] on div "2030 (Age [DEMOGRAPHIC_DATA], 70)" at bounding box center [197, 177] width 166 height 10
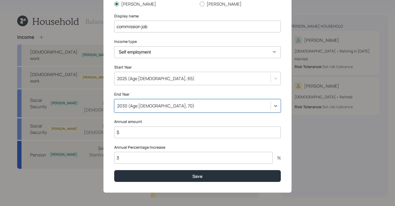
click at [205, 128] on input "$" at bounding box center [197, 133] width 166 height 12
type input "$ 340,000"
click at [198, 158] on input "3" at bounding box center [193, 158] width 158 height 12
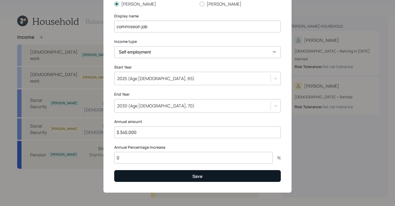
type input "0"
click at [203, 178] on button "Save" at bounding box center [197, 176] width 166 height 12
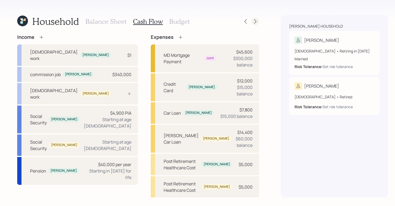
click at [252, 20] on icon at bounding box center [254, 21] width 5 height 5
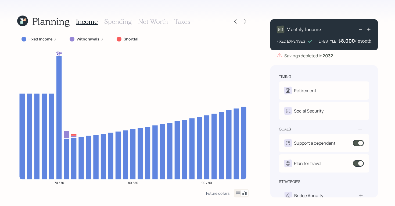
click at [57, 39] on div "Fixed Income" at bounding box center [39, 39] width 44 height 10
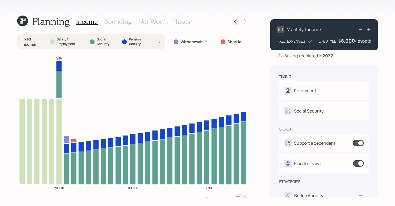
click at [236, 21] on icon at bounding box center [234, 21] width 5 height 5
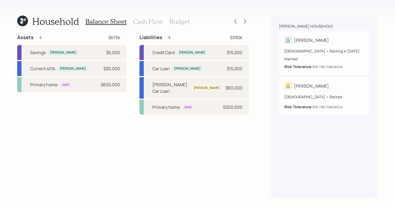
click at [152, 15] on div "Household Balance Sheet Cash Flow Budget Assets $675k Savings [PERSON_NAME] $5,…" at bounding box center [197, 103] width 395 height 206
click at [152, 26] on div "Balance Sheet Cash Flow Budget" at bounding box center [137, 21] width 104 height 13
click at [152, 23] on h3 "Cash Flow" at bounding box center [148, 22] width 30 height 8
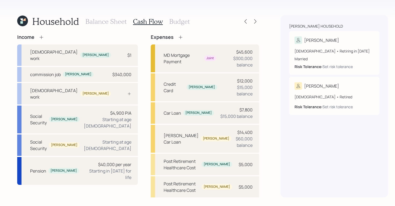
click at [38, 37] on div "Income" at bounding box center [30, 37] width 27 height 6
click at [43, 38] on icon at bounding box center [41, 37] width 5 height 5
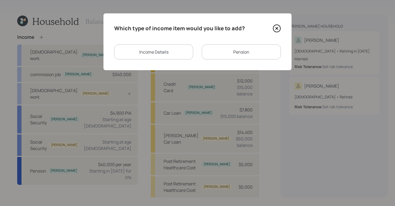
click at [172, 50] on div "Income Details" at bounding box center [153, 52] width 79 height 15
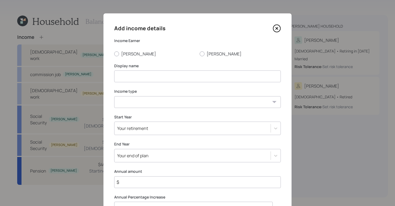
scroll to position [1, 0]
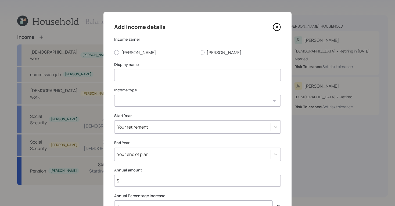
click at [266, 97] on select "[DEMOGRAPHIC_DATA] work [DEMOGRAPHIC_DATA] work Self employment Other" at bounding box center [197, 101] width 166 height 12
select select "other"
click at [114, 95] on select "[DEMOGRAPHIC_DATA] work [DEMOGRAPHIC_DATA] work Self employment Other" at bounding box center [197, 101] width 166 height 12
click at [166, 126] on select "Tax-free Earned Self Employment Alimony Royalties Pension / Annuity Interest Di…" at bounding box center [197, 127] width 166 height 12
click at [276, 27] on icon at bounding box center [276, 27] width 8 height 8
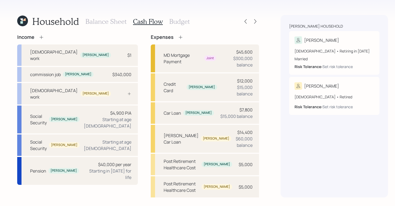
click at [181, 21] on h3 "Budget" at bounding box center [179, 22] width 20 height 8
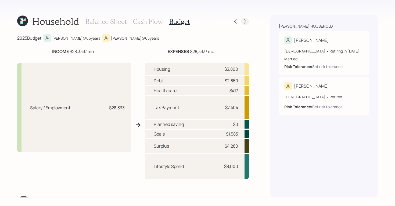
click at [247, 20] on icon at bounding box center [244, 21] width 5 height 5
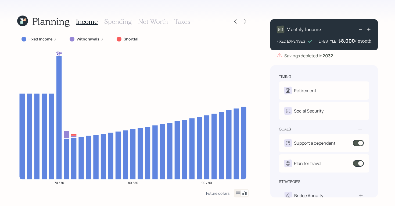
click at [113, 18] on h3 "Spending" at bounding box center [117, 22] width 27 height 8
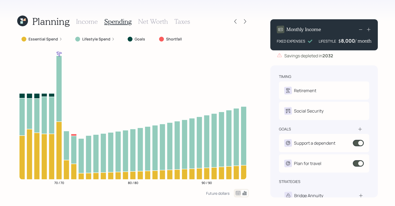
click at [239, 195] on icon at bounding box center [238, 193] width 6 height 6
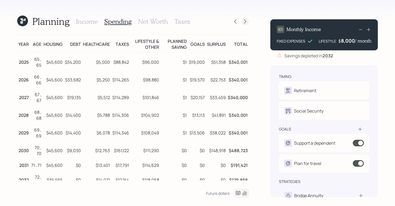
click at [245, 20] on icon at bounding box center [244, 21] width 5 height 5
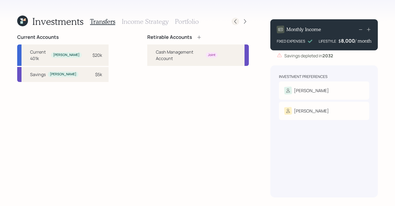
click at [235, 20] on icon at bounding box center [235, 21] width 2 height 5
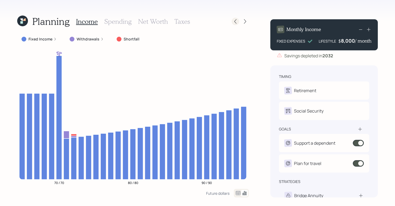
click at [235, 22] on icon at bounding box center [234, 21] width 5 height 5
click at [25, 20] on icon at bounding box center [24, 20] width 2 height 2
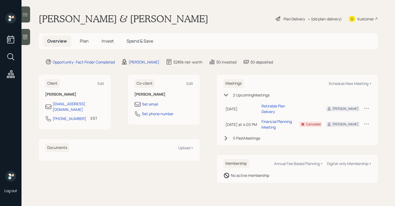
click at [278, 18] on icon at bounding box center [278, 19] width 6 height 6
